Goal: Information Seeking & Learning: Understand process/instructions

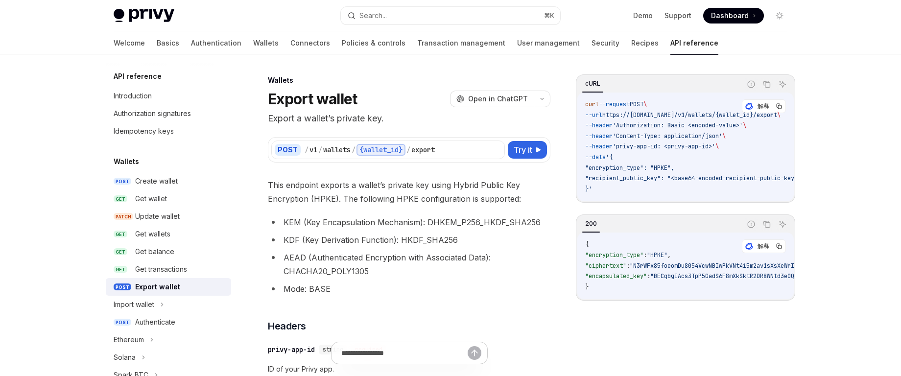
click at [625, 86] on div "cURL" at bounding box center [659, 84] width 164 height 17
click at [526, 144] on span "Try it" at bounding box center [523, 150] width 19 height 12
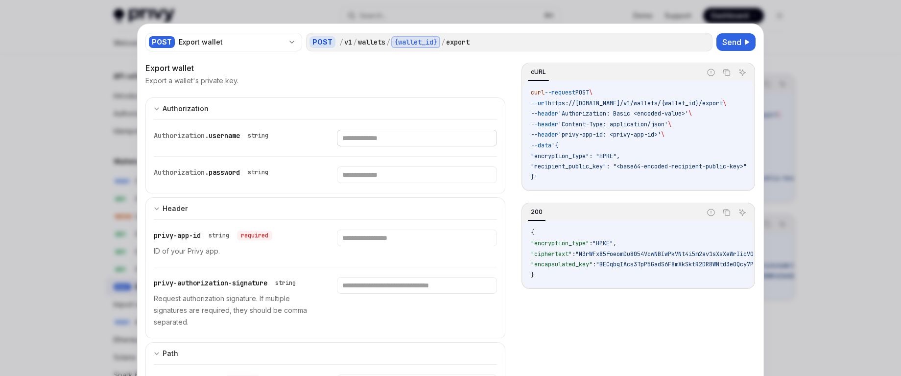
click at [357, 138] on input "text" at bounding box center [417, 138] width 160 height 17
click at [155, 111] on icon "expand input section" at bounding box center [157, 109] width 6 height 6
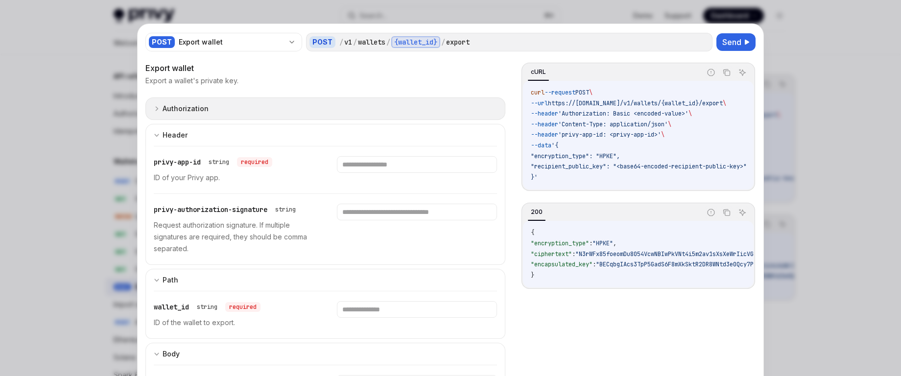
click at [155, 111] on icon "expand input section" at bounding box center [157, 109] width 6 height 6
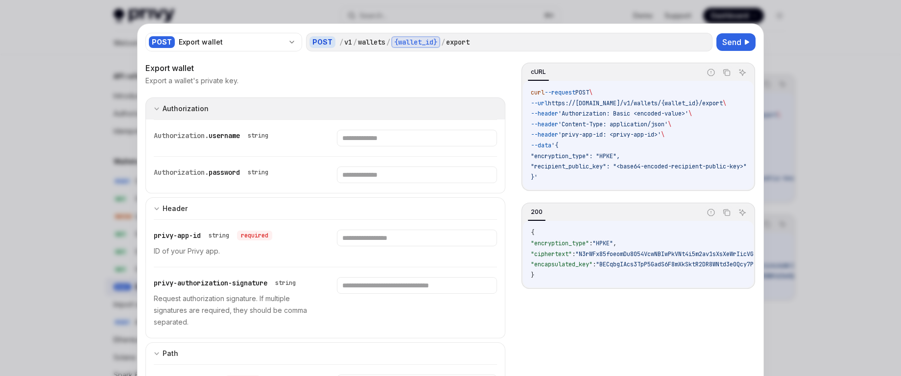
click at [155, 111] on icon "expand input section" at bounding box center [157, 109] width 6 height 6
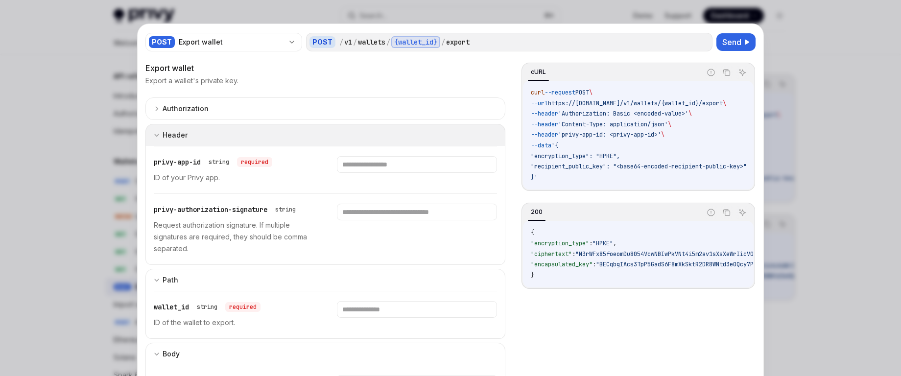
click at [157, 131] on div "Header" at bounding box center [171, 135] width 34 height 12
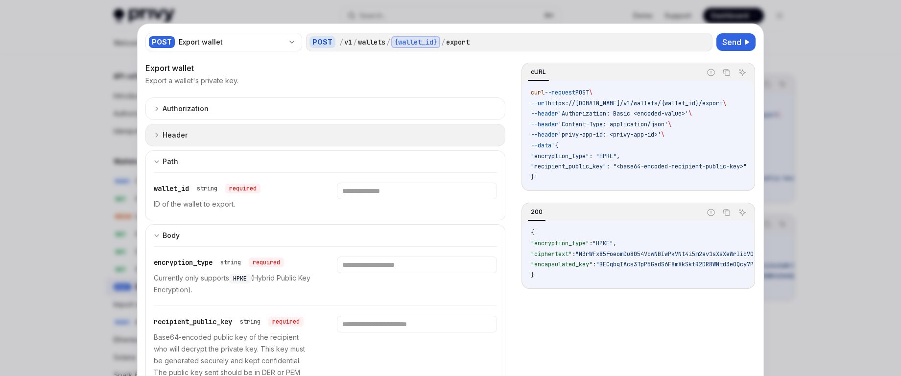
click at [157, 131] on div "Header" at bounding box center [171, 135] width 34 height 12
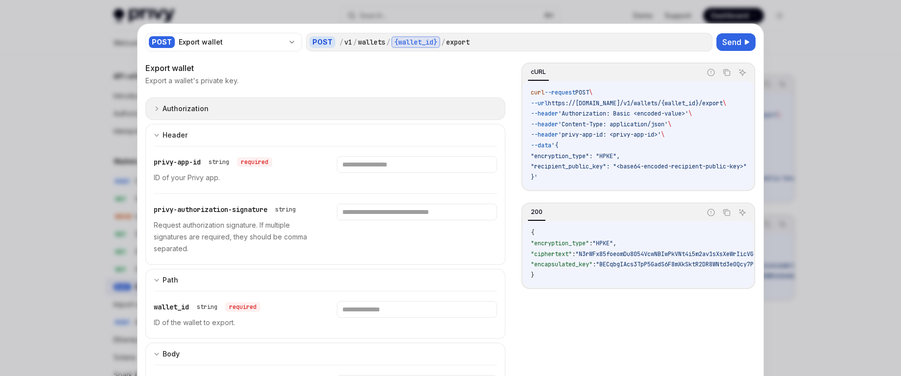
click at [198, 114] on div "Authorization" at bounding box center [186, 109] width 46 height 12
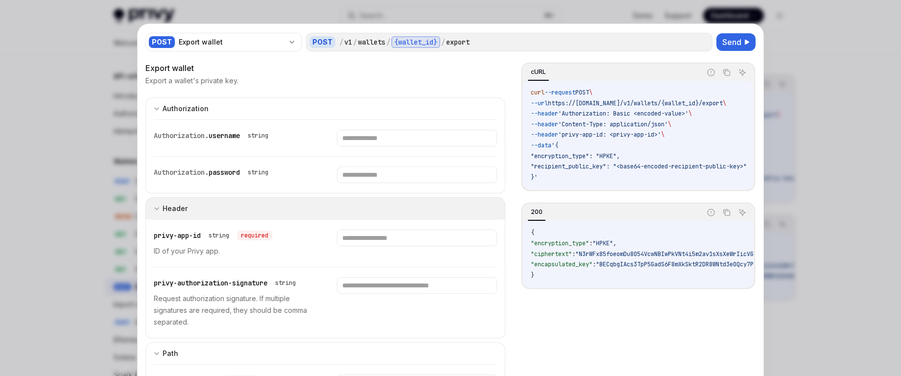
click at [202, 209] on button "Header" at bounding box center [325, 208] width 360 height 22
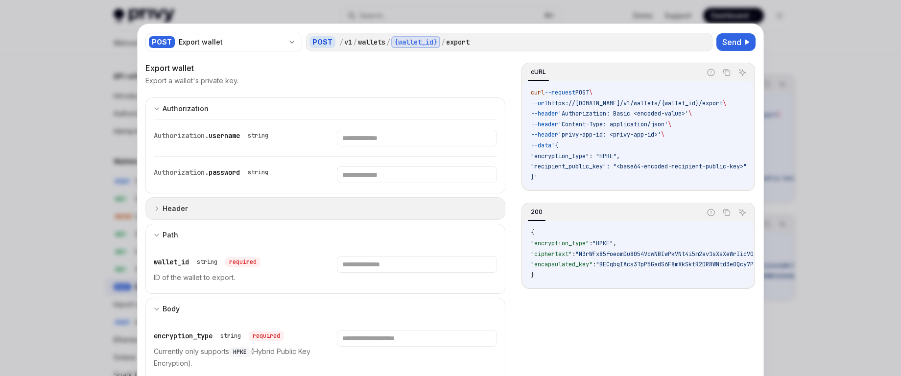
click at [202, 209] on button "Header" at bounding box center [325, 208] width 360 height 23
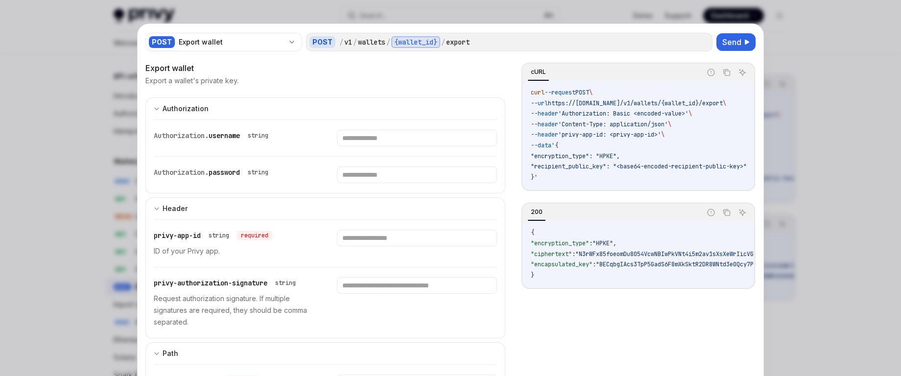
drag, startPoint x: 640, startPoint y: 194, endPoint x: 655, endPoint y: 194, distance: 15.2
click at [655, 191] on div "cURL Report incorrect code Copy Ask AI curl --request POST \ --url https://[DOM…" at bounding box center [639, 127] width 234 height 128
drag, startPoint x: 656, startPoint y: 193, endPoint x: 690, endPoint y: 192, distance: 34.3
click at [689, 191] on div "cURL Report incorrect code Copy Ask AI curl --request POST \ --url https://[DOM…" at bounding box center [639, 127] width 234 height 128
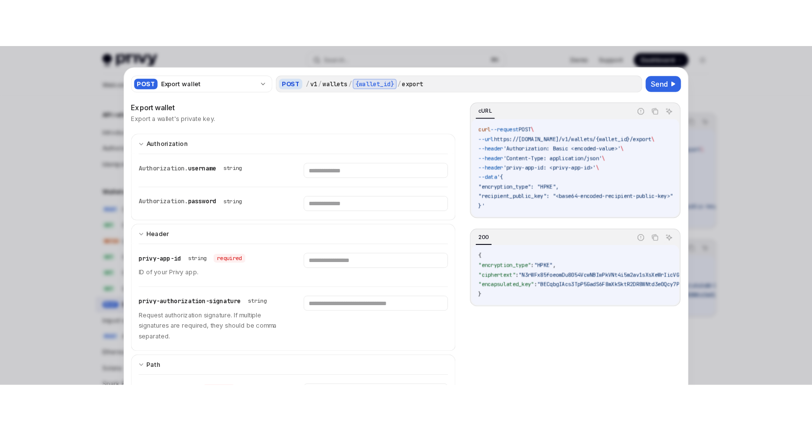
scroll to position [0, 30]
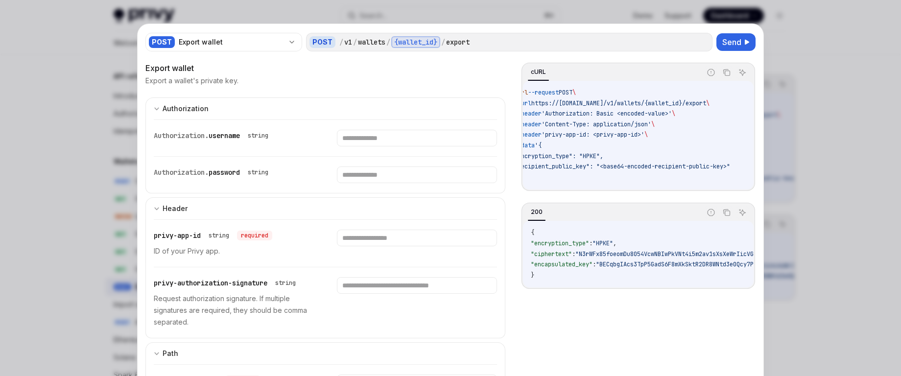
type textarea "*"
